Goal: Task Accomplishment & Management: Manage account settings

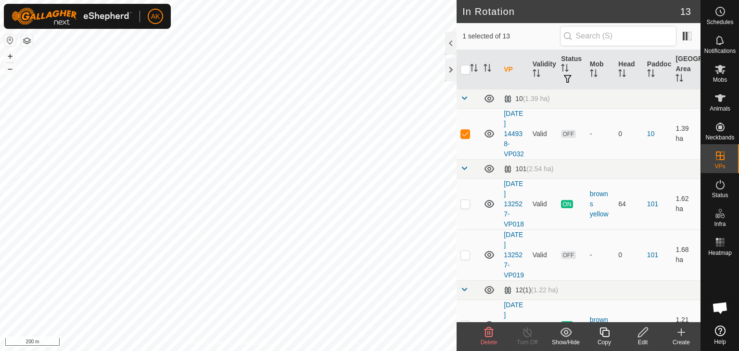
click at [482, 332] on delete-svg-icon at bounding box center [489, 333] width 39 height 12
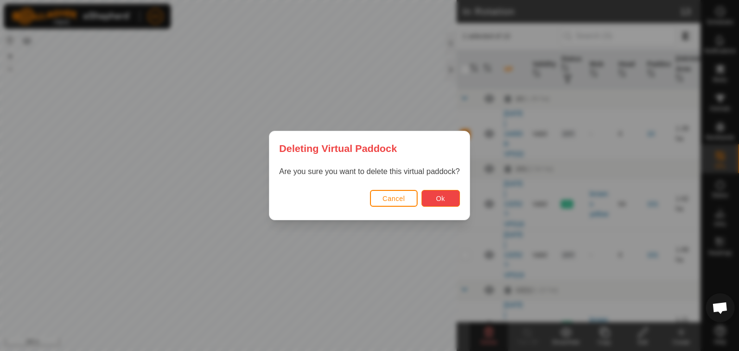
click at [441, 198] on span "Ok" at bounding box center [440, 199] width 9 height 8
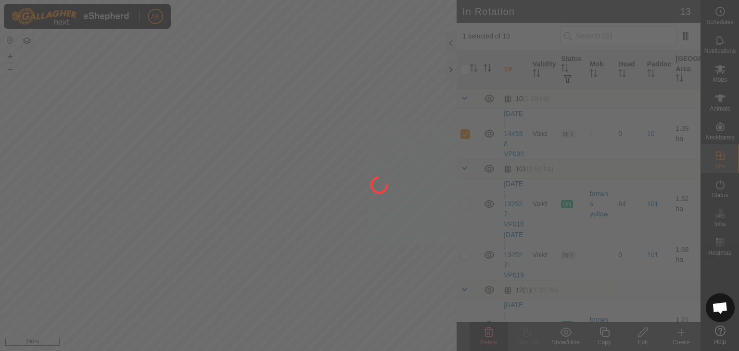
checkbox input "false"
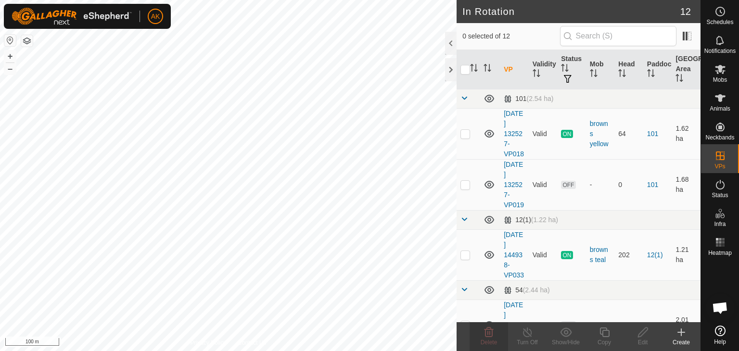
checkbox input "true"
click at [481, 333] on delete-svg-icon at bounding box center [489, 333] width 39 height 12
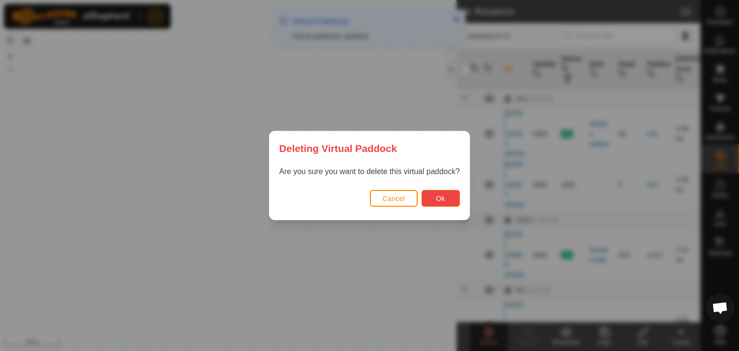
click at [445, 201] on span "Ok" at bounding box center [440, 199] width 9 height 8
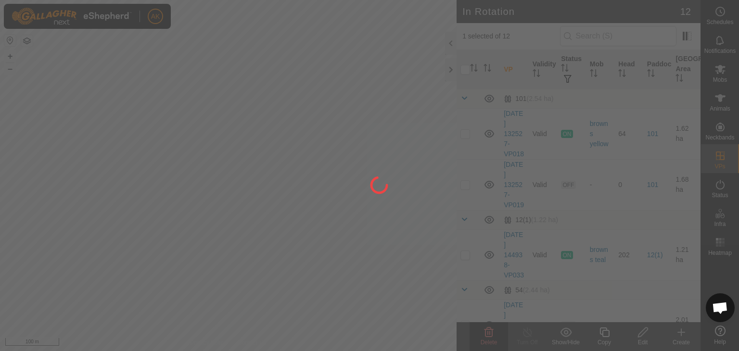
checkbox input "false"
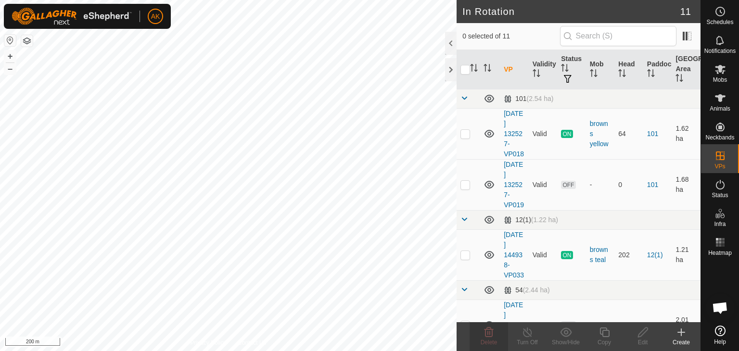
checkbox input "true"
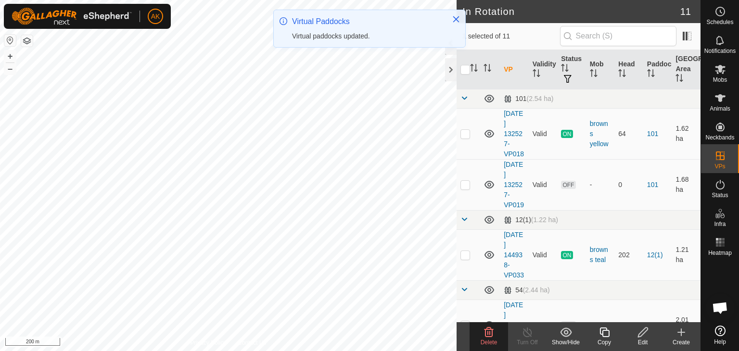
click at [488, 337] on icon at bounding box center [489, 333] width 12 height 12
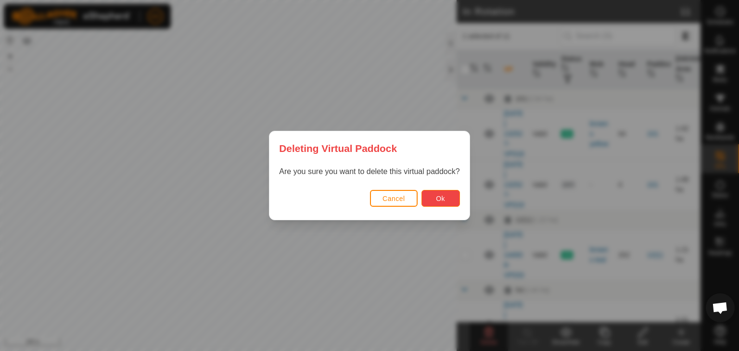
click at [436, 196] on span "Ok" at bounding box center [440, 199] width 9 height 8
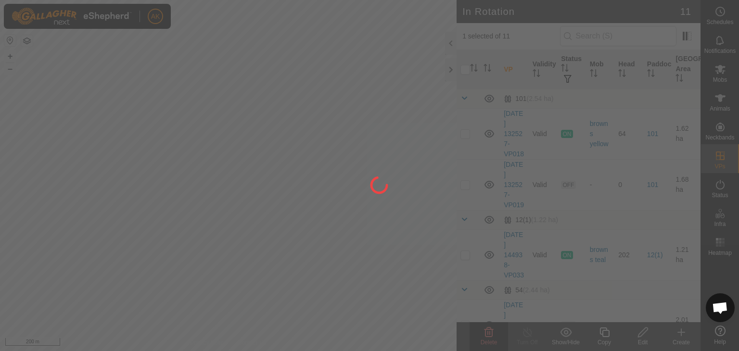
checkbox input "false"
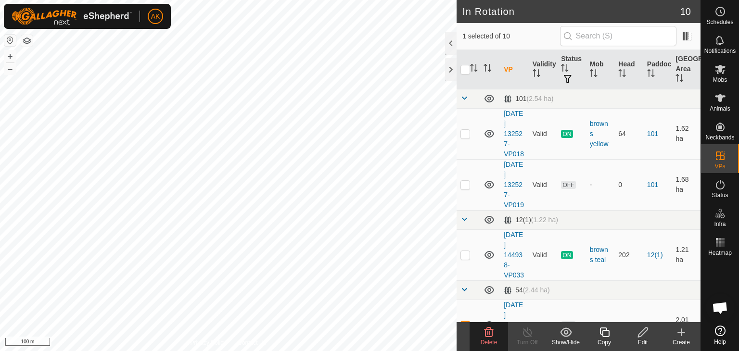
click at [484, 328] on icon at bounding box center [489, 333] width 12 height 12
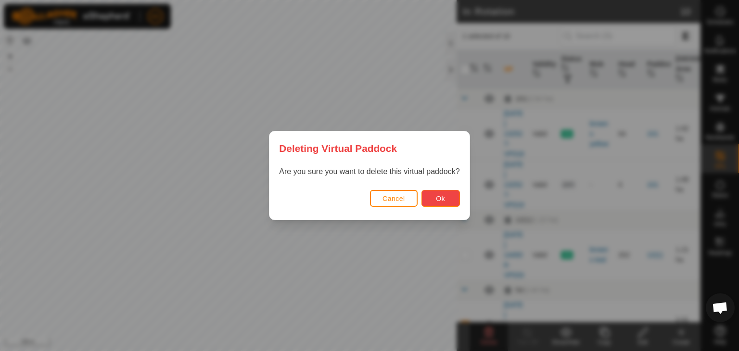
click at [434, 195] on button "Ok" at bounding box center [441, 198] width 39 height 17
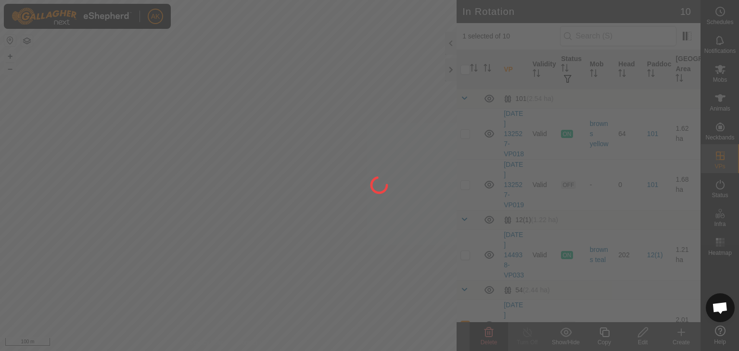
checkbox input "false"
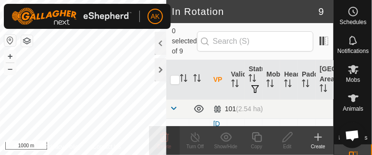
drag, startPoint x: 323, startPoint y: 114, endPoint x: 269, endPoint y: 112, distance: 53.9
drag, startPoint x: 269, startPoint y: 112, endPoint x: 270, endPoint y: 118, distance: 5.9
click at [270, 118] on td "101 (2.54 ha)" at bounding box center [272, 108] width 124 height 19
click at [273, 132] on article "In Rotation 9 0 selected of 9 VP Validity Status Mob Head Paddock Grazing Area …" at bounding box center [250, 77] width 167 height 155
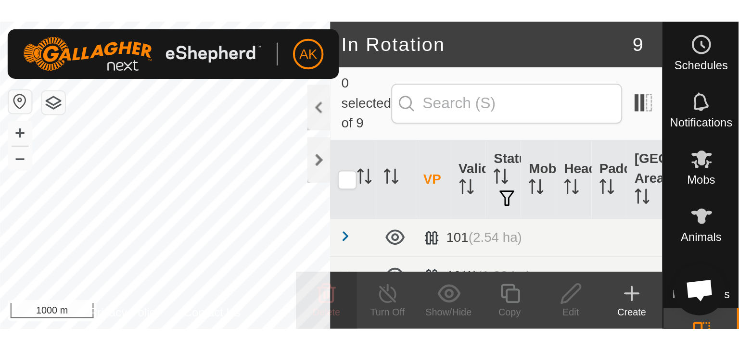
scroll to position [6, 0]
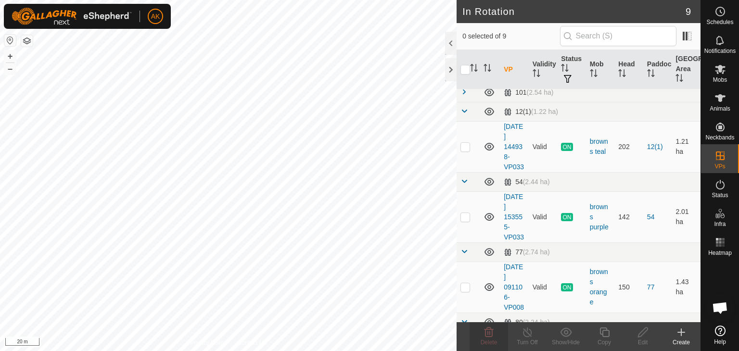
checkbox input "true"
